Goal: Information Seeking & Learning: Learn about a topic

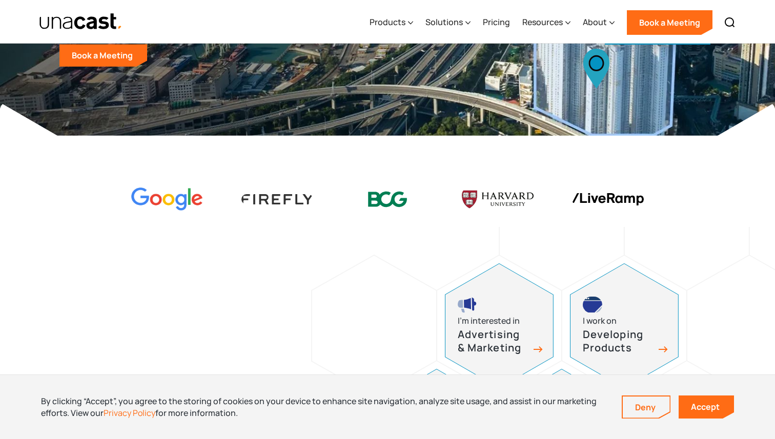
scroll to position [229, 0]
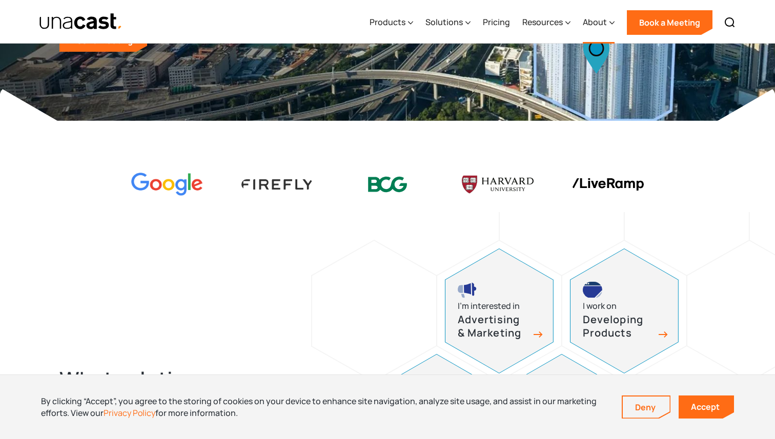
click at [592, 23] on div "About" at bounding box center [595, 22] width 24 height 12
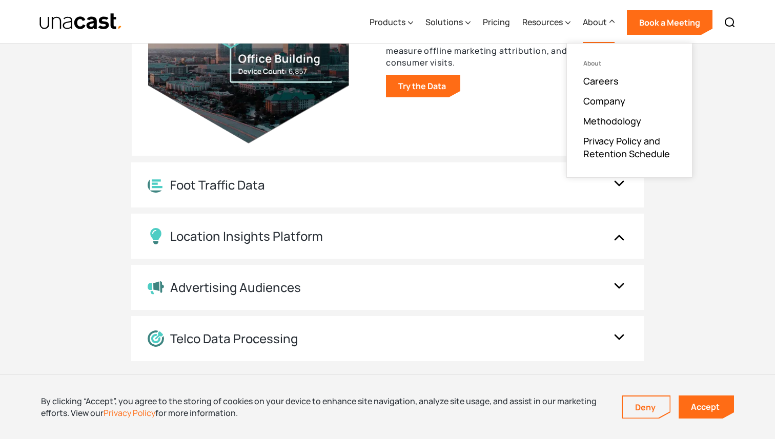
scroll to position [1157, 0]
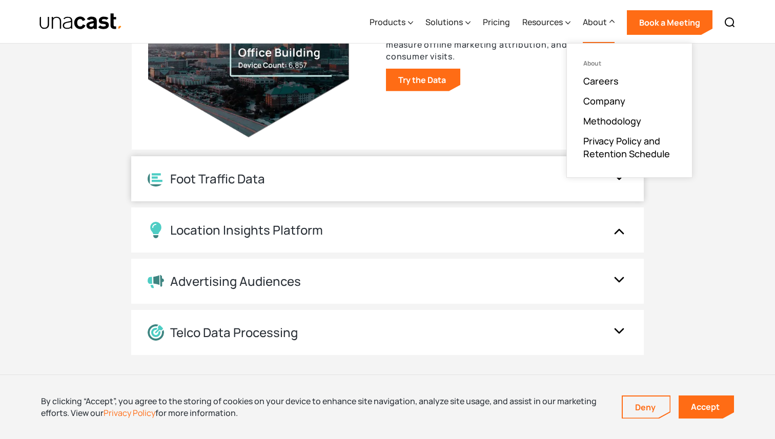
click at [497, 196] on div "Foot Traffic Data" at bounding box center [387, 178] width 513 height 45
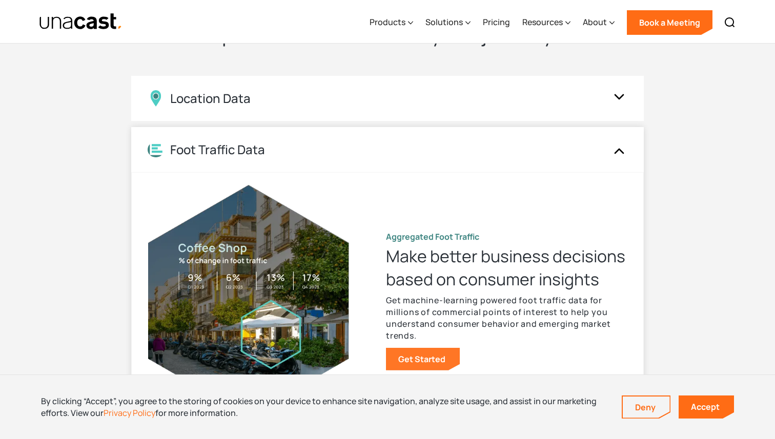
scroll to position [920, 0]
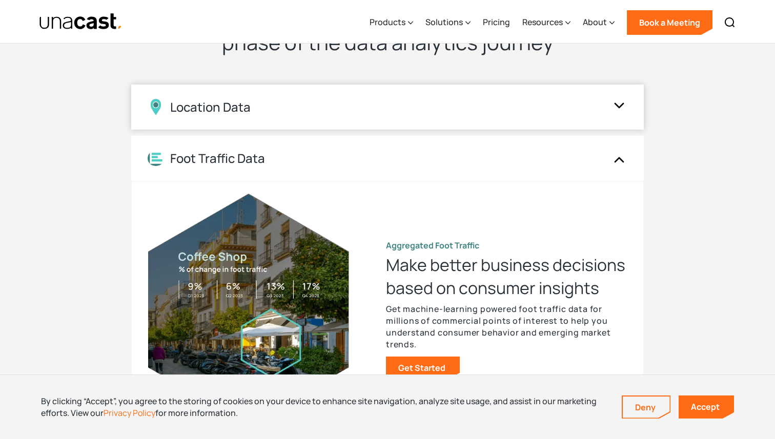
click at [488, 109] on div "Location Data" at bounding box center [377, 107] width 459 height 16
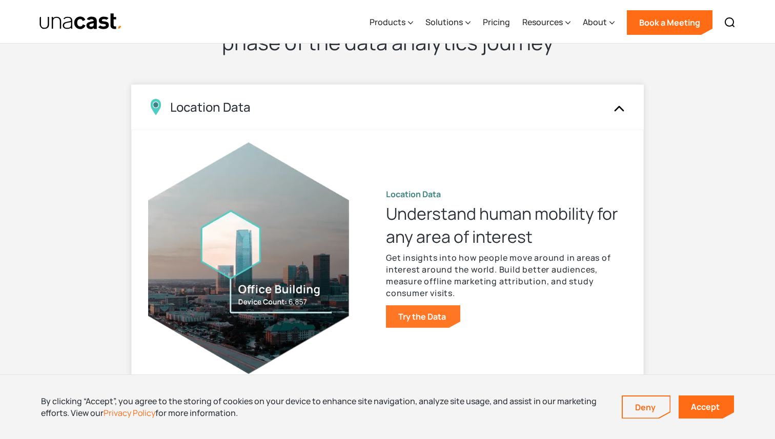
click at [428, 320] on link "Try the Data" at bounding box center [423, 317] width 74 height 23
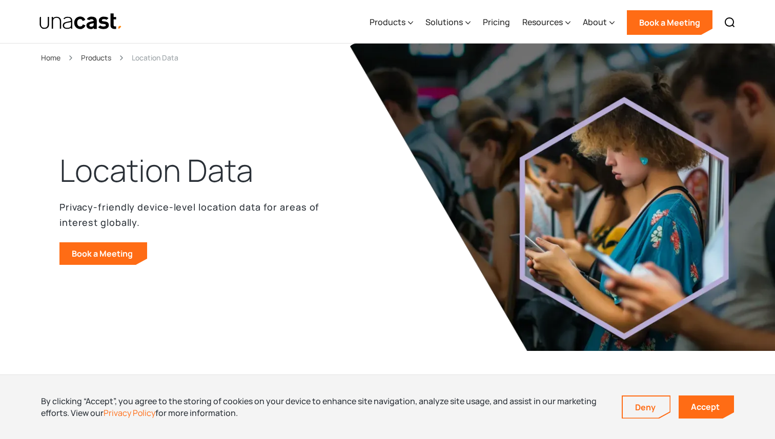
click at [93, 56] on div "Products" at bounding box center [96, 58] width 30 height 12
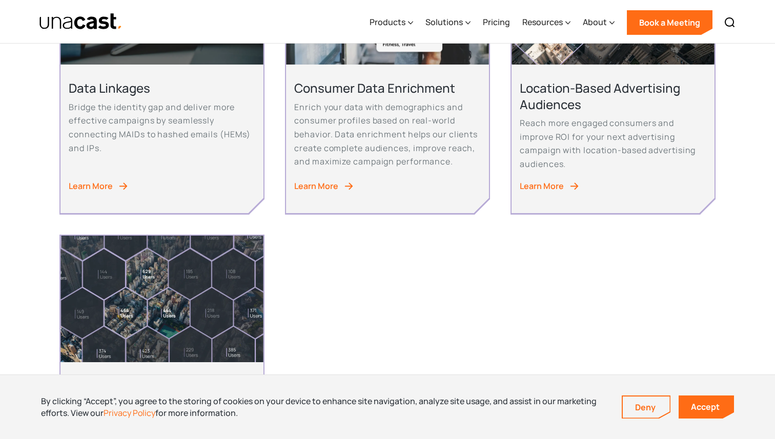
scroll to position [601, 0]
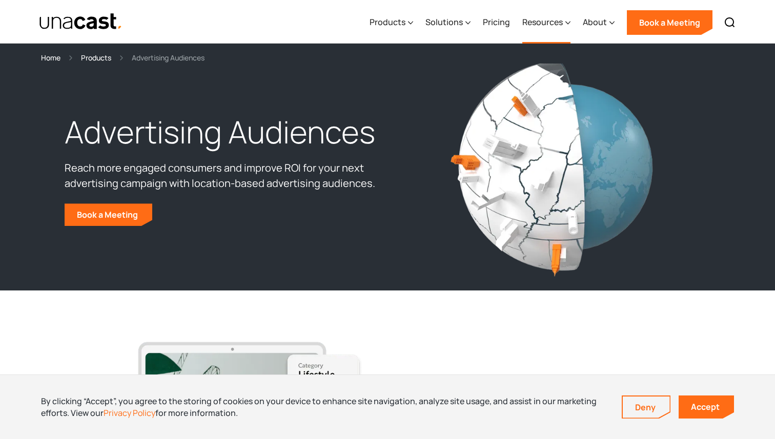
click at [541, 22] on div "Resources" at bounding box center [543, 22] width 41 height 12
